Goal: Task Accomplishment & Management: Manage account settings

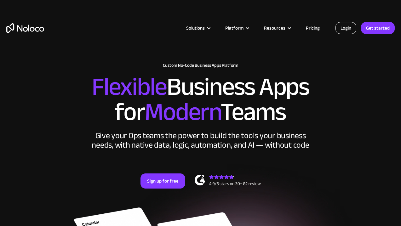
click at [346, 29] on link "Login" at bounding box center [346, 28] width 21 height 12
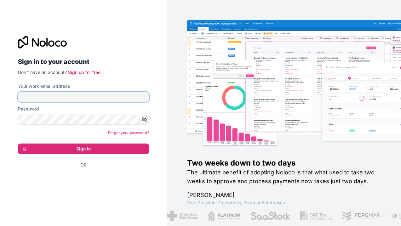
type input "anna@makerhealth.co"
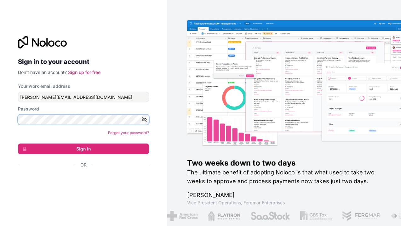
click at [84, 149] on button "Sign in" at bounding box center [83, 149] width 131 height 11
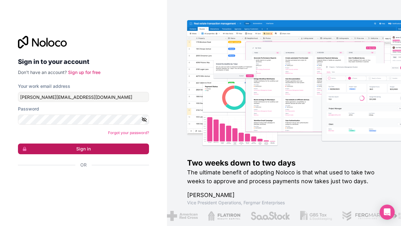
click at [97, 147] on button "Sign in" at bounding box center [83, 149] width 131 height 11
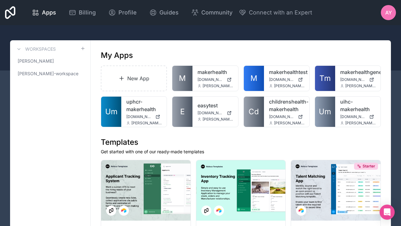
click at [388, 14] on span "AY" at bounding box center [388, 13] width 7 height 8
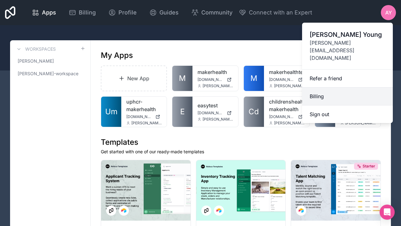
click at [316, 88] on link "Billing" at bounding box center [347, 97] width 91 height 18
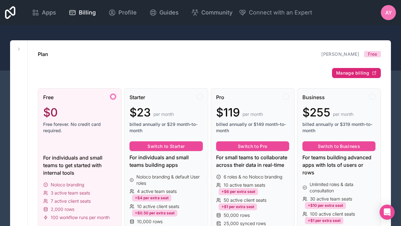
click at [352, 76] on button "Manage billing" at bounding box center [356, 73] width 49 height 10
click at [17, 48] on icon at bounding box center [18, 49] width 5 height 5
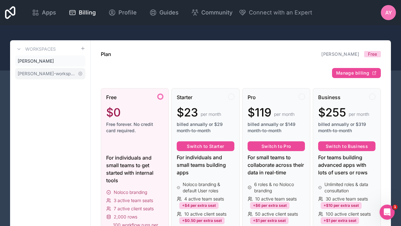
click at [29, 74] on span "[PERSON_NAME]-workspace" at bounding box center [47, 74] width 58 height 6
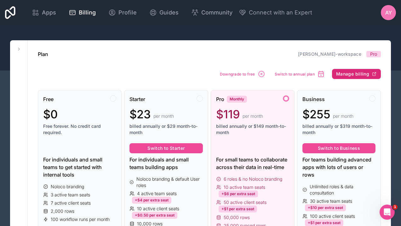
click at [355, 74] on span "Manage billing" at bounding box center [352, 74] width 33 height 6
